Goal: Task Accomplishment & Management: Manage account settings

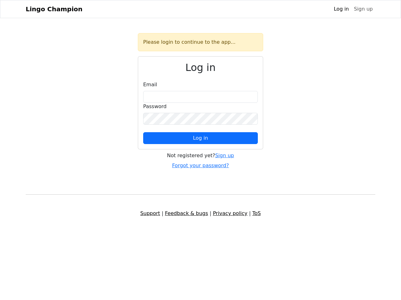
click at [200, 138] on span "Log in" at bounding box center [200, 138] width 15 height 6
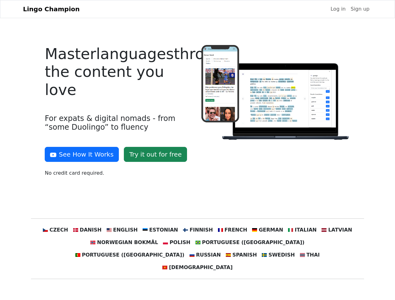
click at [198, 150] on div at bounding box center [276, 113] width 156 height 137
click at [79, 155] on button "See How It Works" at bounding box center [82, 154] width 74 height 15
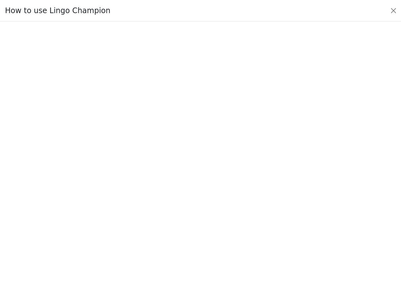
click at [67, 230] on div at bounding box center [200, 161] width 371 height 220
click at [97, 230] on div at bounding box center [200, 161] width 371 height 220
click at [128, 230] on div at bounding box center [200, 161] width 371 height 220
click at [163, 230] on div at bounding box center [200, 161] width 371 height 220
click at [197, 230] on div at bounding box center [200, 161] width 371 height 220
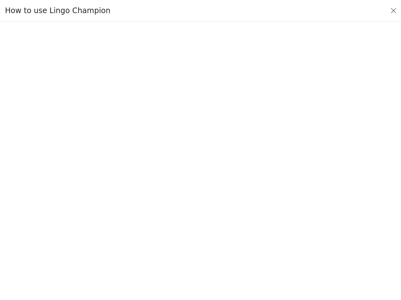
click at [228, 230] on div at bounding box center [200, 161] width 371 height 220
click at [261, 230] on div at bounding box center [200, 161] width 371 height 220
click at [293, 230] on div at bounding box center [200, 161] width 371 height 220
